Goal: Task Accomplishment & Management: Use online tool/utility

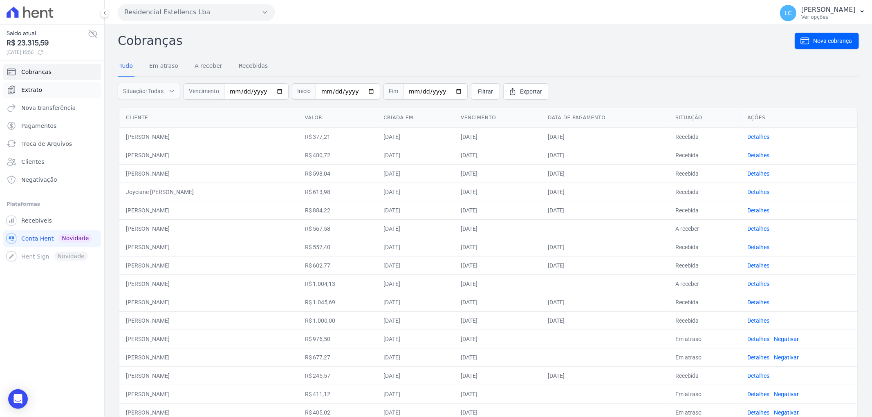
click at [40, 88] on link "Extrato" at bounding box center [52, 90] width 98 height 16
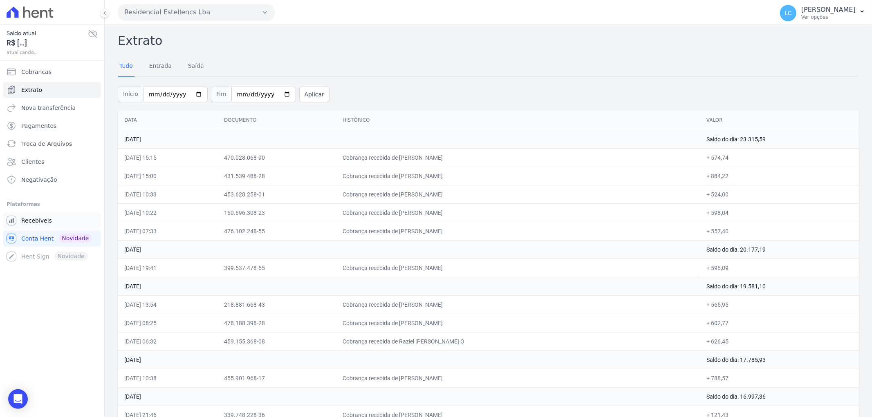
click at [43, 222] on span "Recebíveis" at bounding box center [36, 221] width 31 height 8
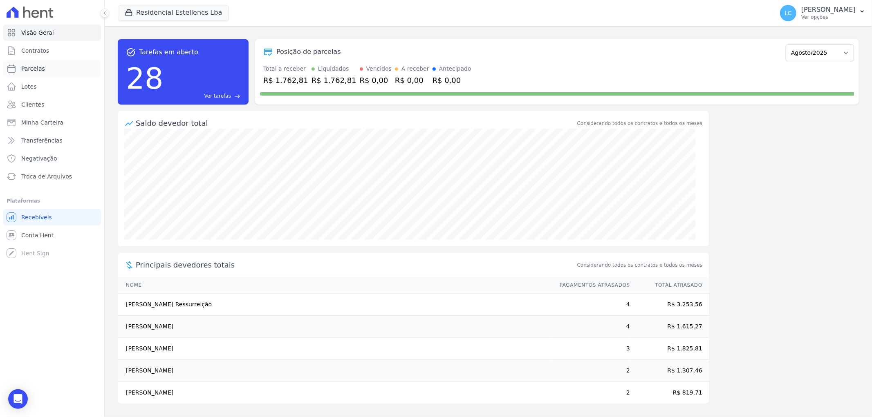
click at [49, 66] on link "Parcelas" at bounding box center [52, 69] width 98 height 16
select select
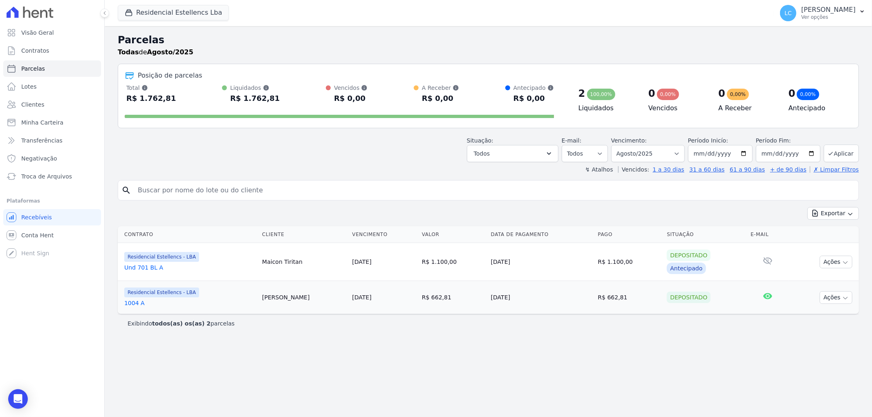
click at [155, 193] on input "search" at bounding box center [494, 190] width 723 height 16
paste input "[PERSON_NAME]"
type input "[PERSON_NAME]"
select select
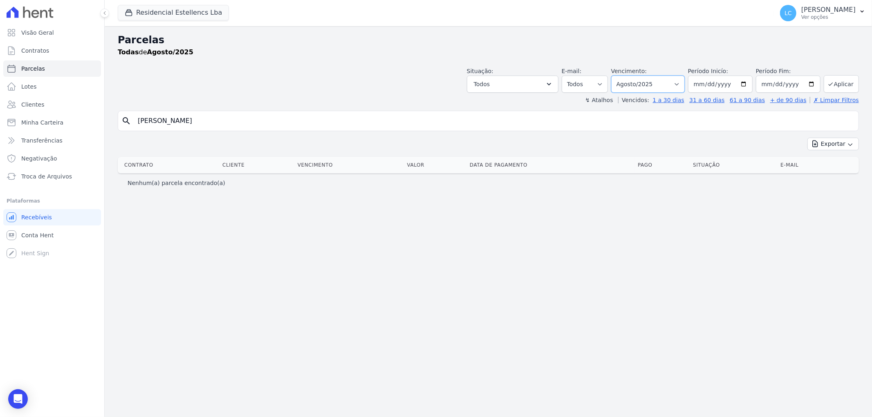
click at [678, 88] on select "Filtrar por período ──────── Todos os meses Março/2018 Abril/2018 Maio/2018 Jun…" at bounding box center [648, 84] width 74 height 17
select select "all"
click at [623, 76] on select "Filtrar por período ──────── Todos os meses Março/2018 Abril/2018 Maio/2018 Jun…" at bounding box center [648, 84] width 74 height 17
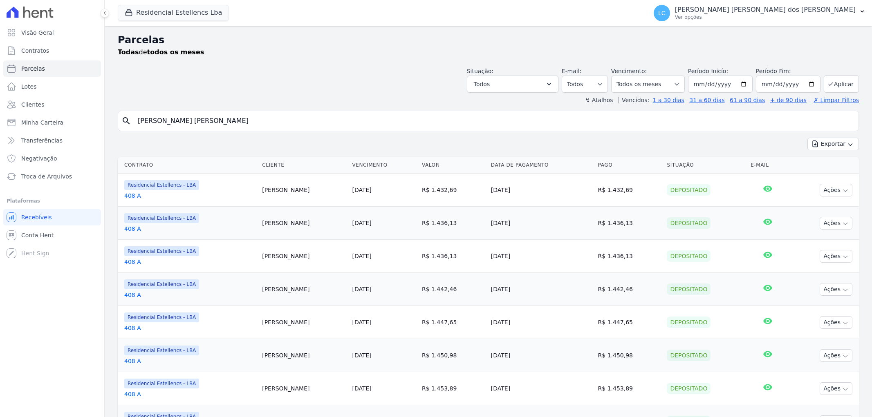
select select
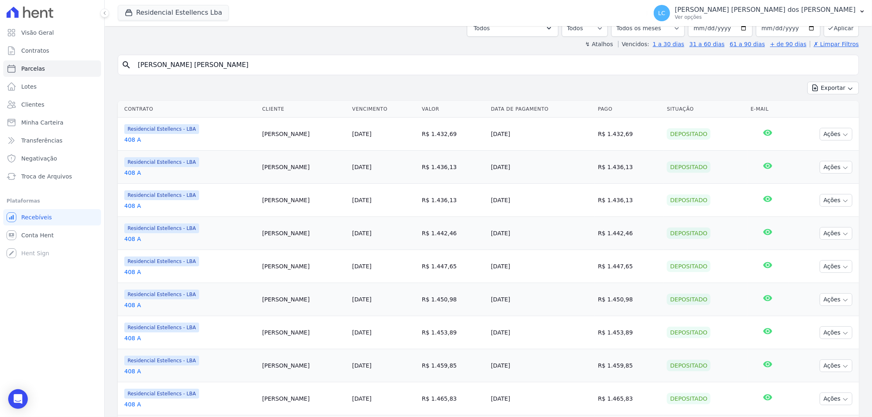
scroll to position [11, 0]
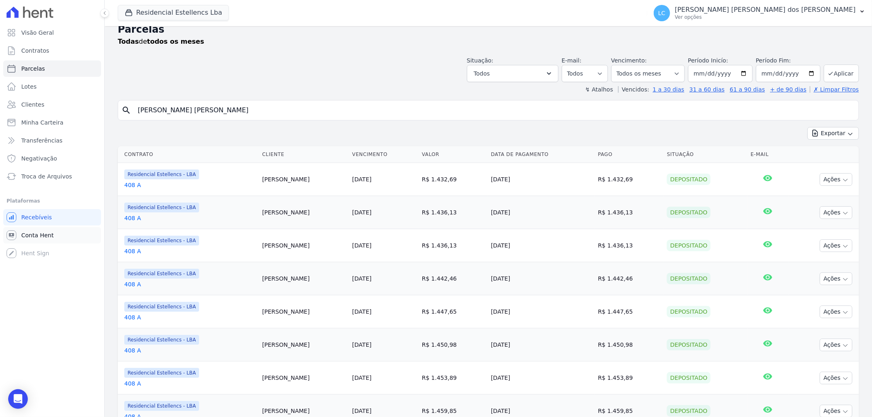
click at [48, 236] on span "Conta Hent" at bounding box center [37, 235] width 32 height 8
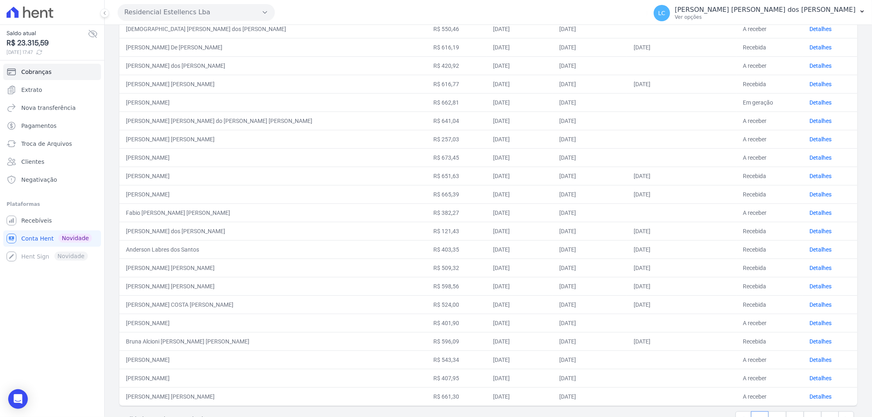
scroll to position [209, 0]
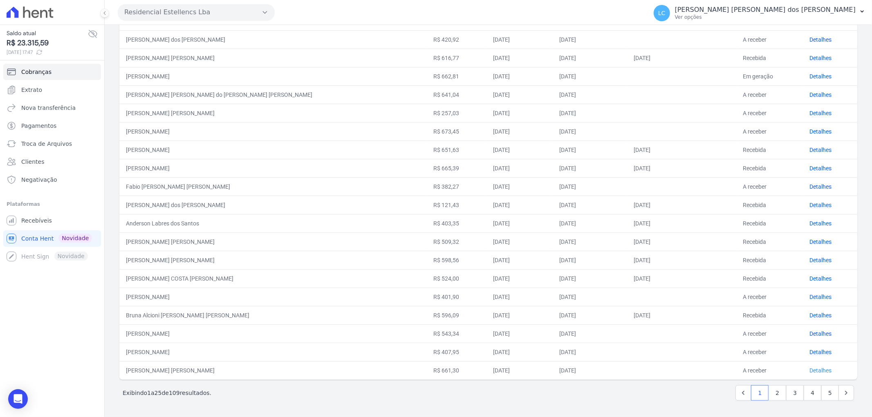
click at [810, 368] on link "Detalhes" at bounding box center [821, 371] width 22 height 7
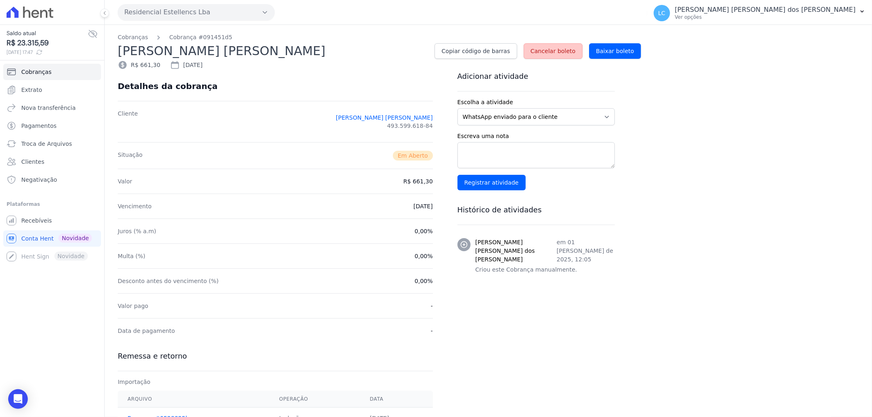
click at [565, 52] on span "Cancelar boleto" at bounding box center [553, 51] width 45 height 8
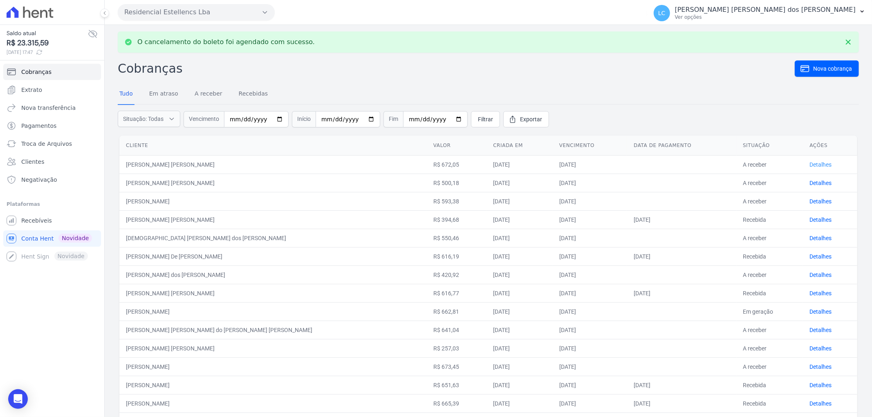
click at [810, 164] on link "Detalhes" at bounding box center [821, 165] width 22 height 7
